Goal: Task Accomplishment & Management: Complete application form

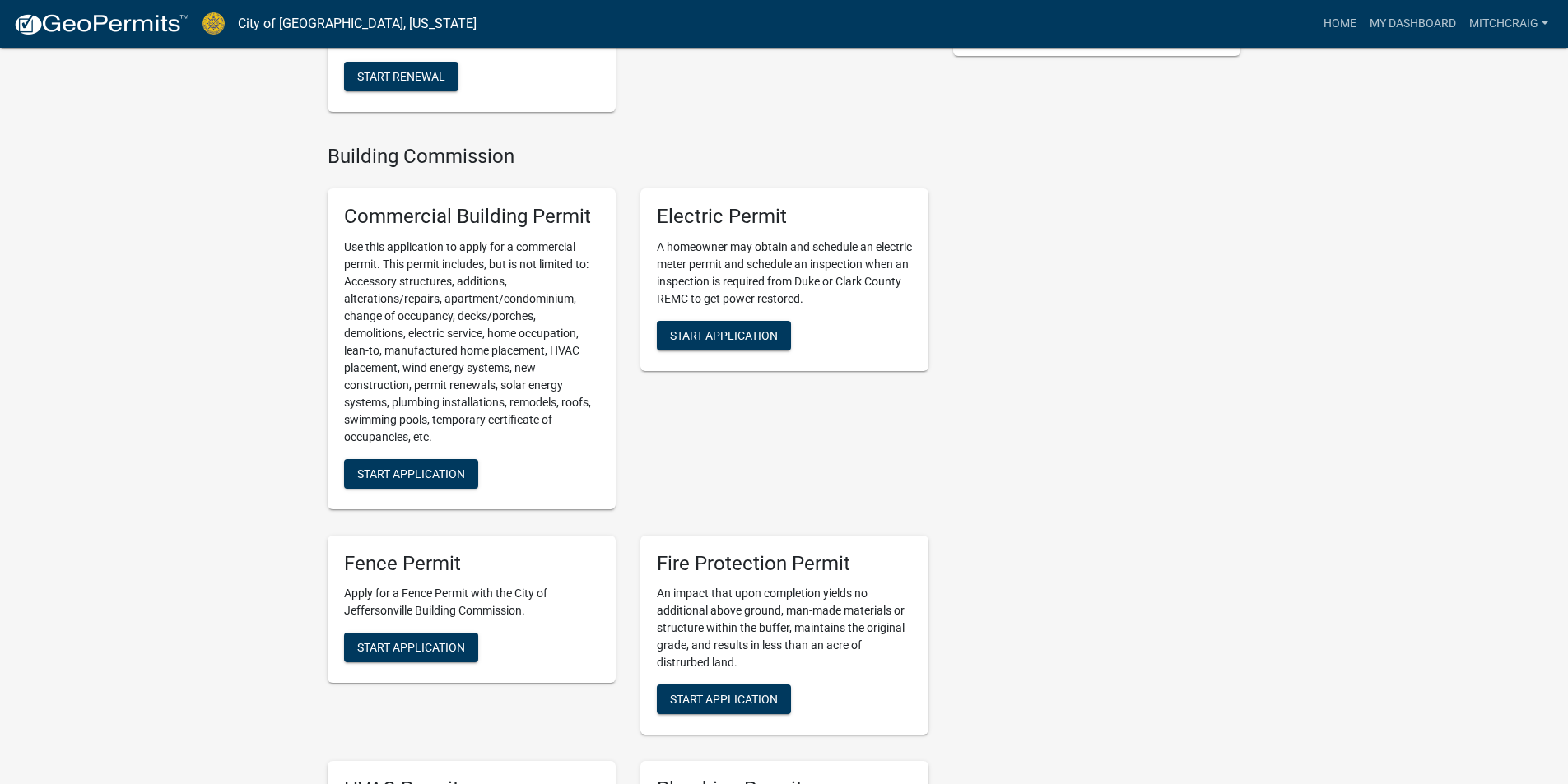
scroll to position [740, 0]
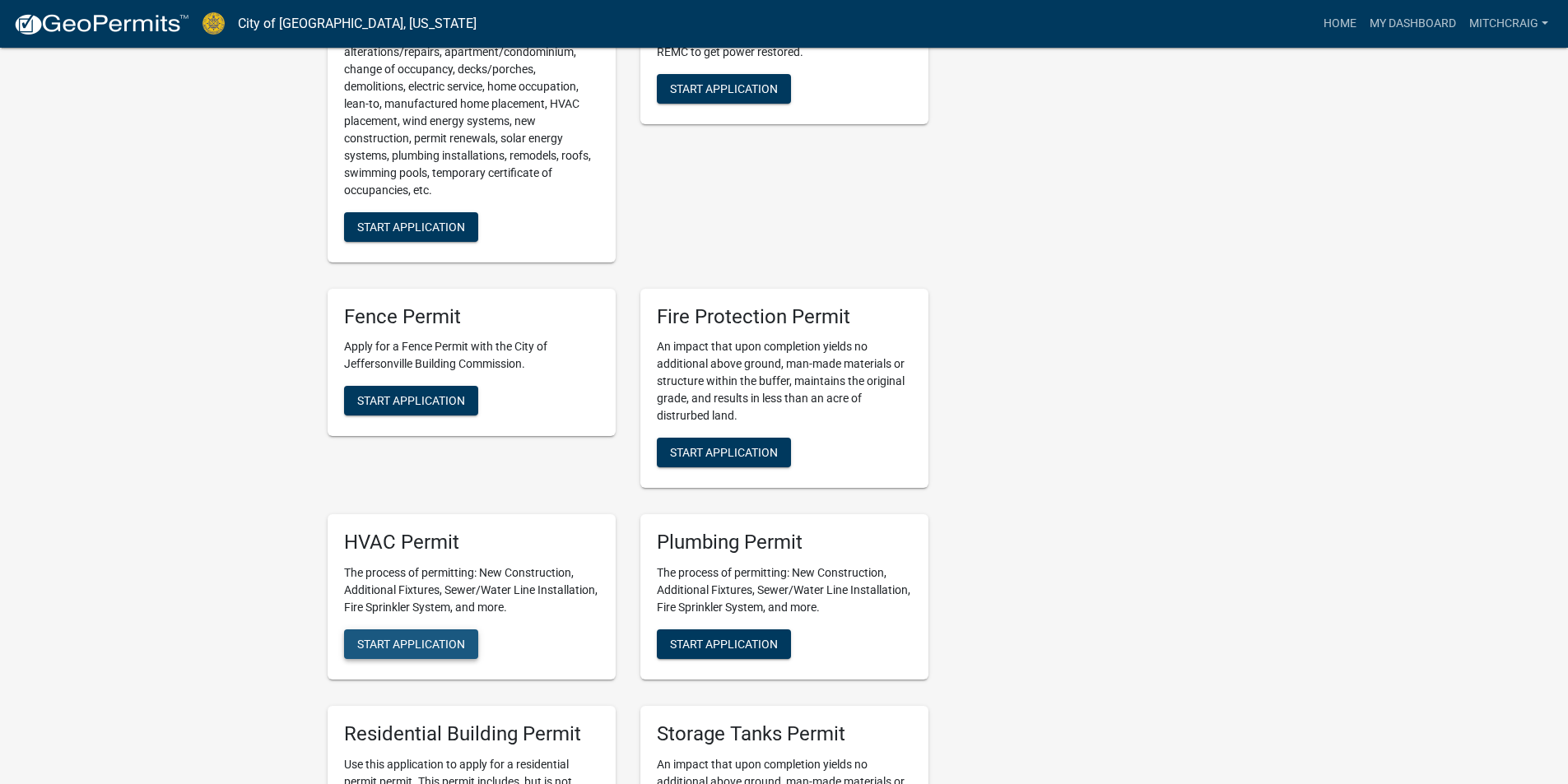
click at [377, 638] on span "Start Application" at bounding box center [410, 644] width 107 height 14
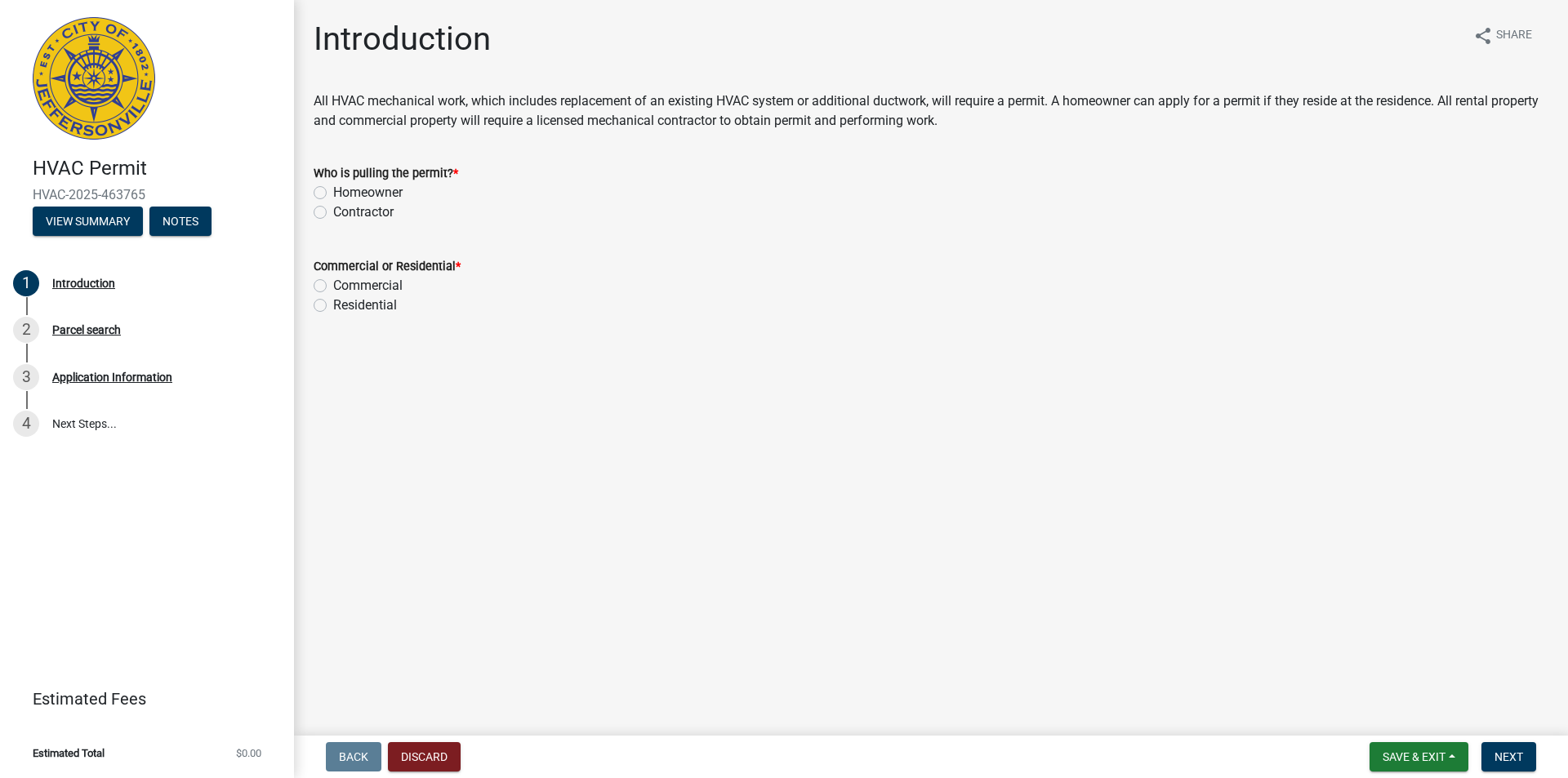
click at [368, 215] on label "Contractor" at bounding box center [363, 211] width 60 height 19
click at [344, 213] on input "Contractor" at bounding box center [338, 207] width 11 height 11
radio input "true"
click at [359, 304] on label "Residential" at bounding box center [365, 305] width 64 height 19
click at [344, 304] on input "Residential" at bounding box center [338, 300] width 11 height 11
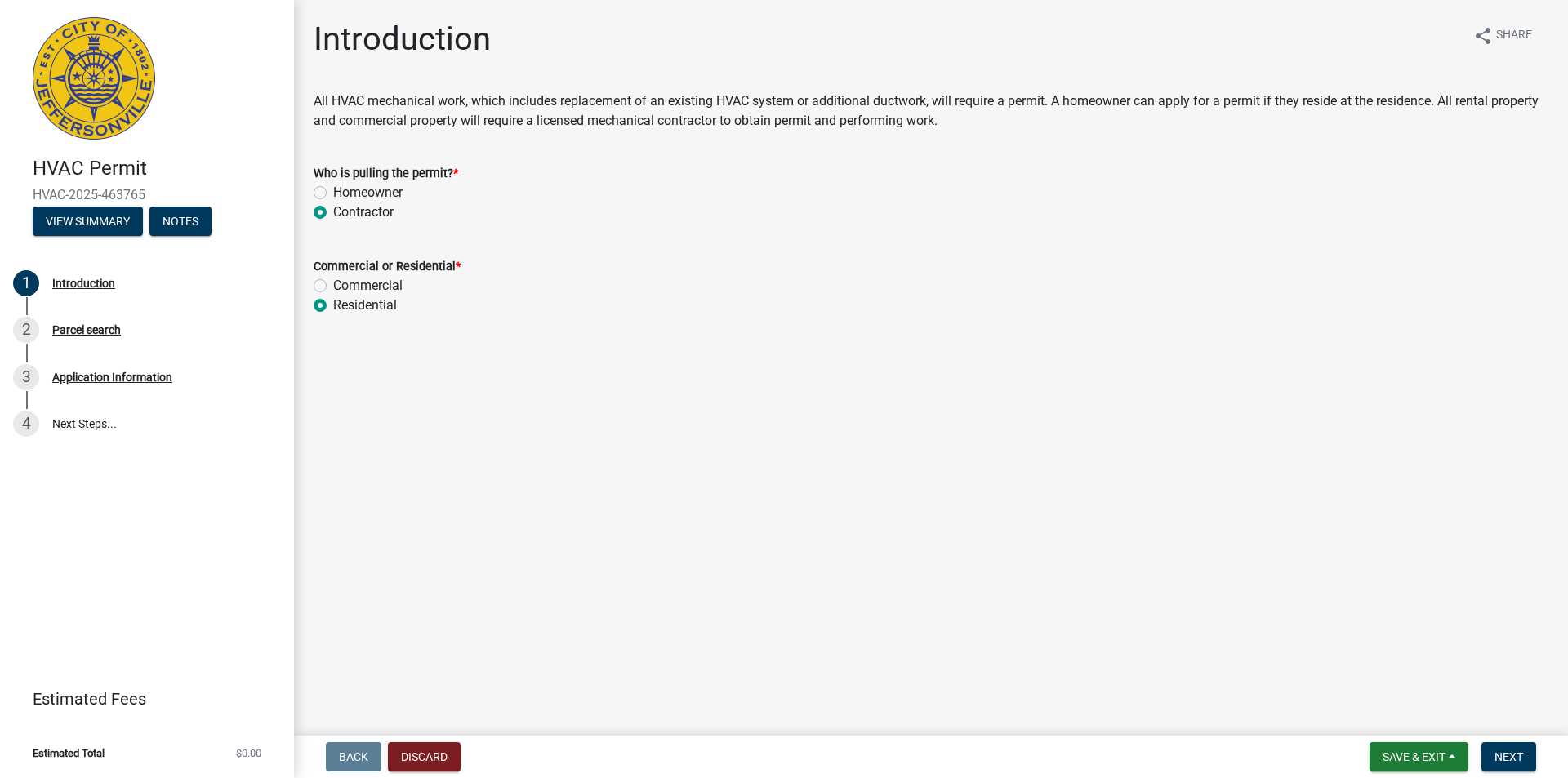
radio input "true"
click at [1500, 761] on span "Next" at bounding box center [1508, 757] width 29 height 13
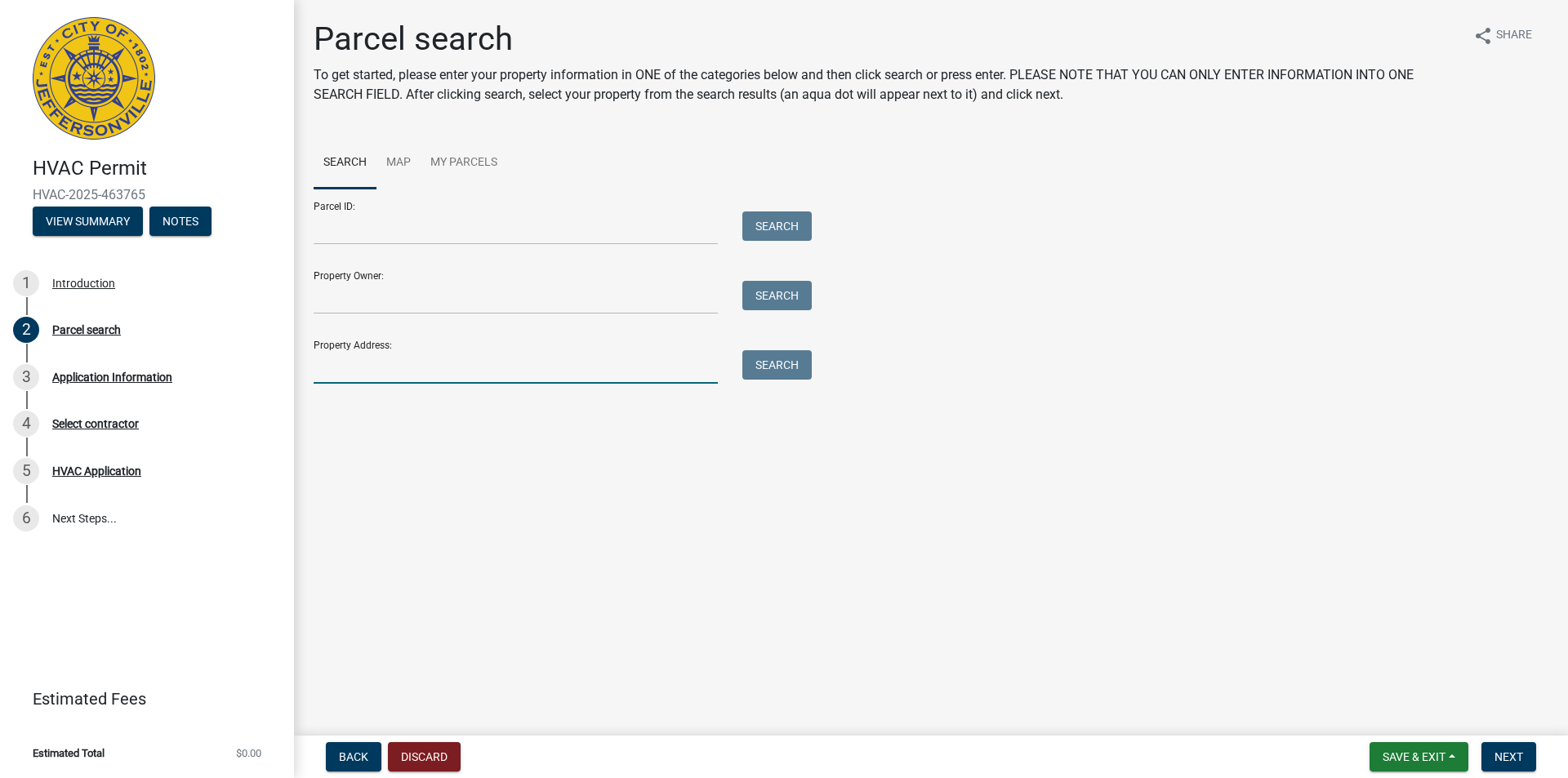
click at [385, 355] on input "Property Address:" at bounding box center [516, 367] width 405 height 34
type input "7"
type input "Lakeshore"
click at [788, 357] on button "Search" at bounding box center [776, 364] width 70 height 29
